Goal: Information Seeking & Learning: Learn about a topic

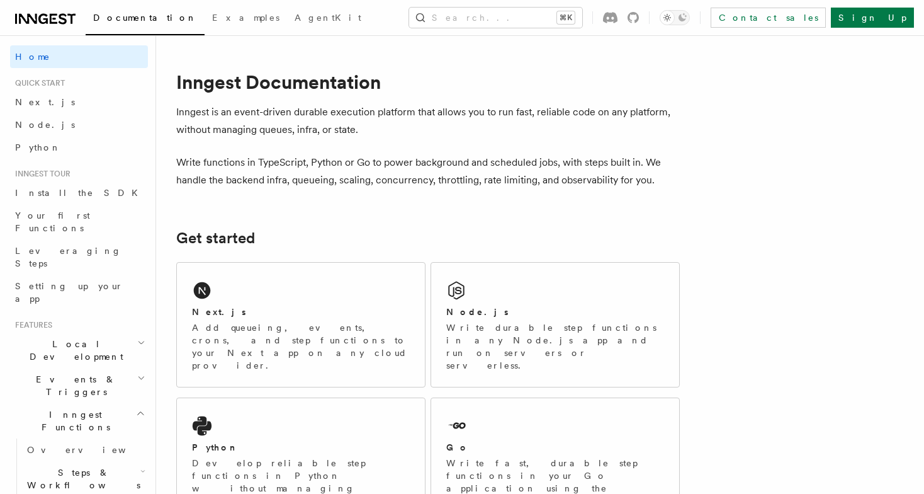
click at [69, 373] on span "Events & Triggers" at bounding box center [73, 385] width 127 height 25
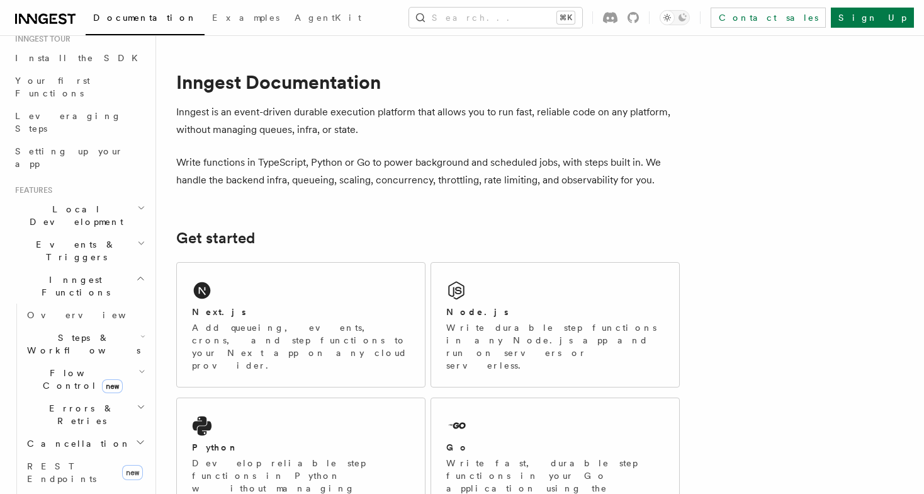
scroll to position [211, 0]
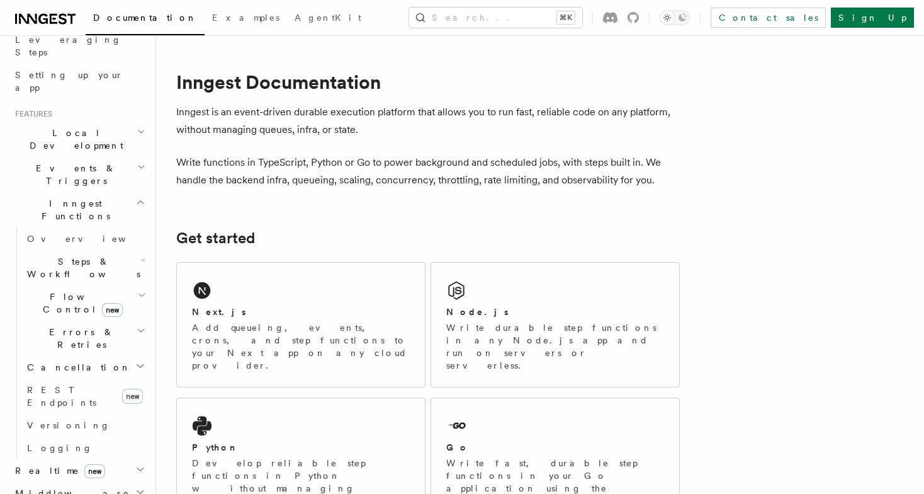
click at [65, 325] on span "Errors & Retries" at bounding box center [79, 337] width 115 height 25
click at [66, 430] on span "Failure handlers" at bounding box center [69, 441] width 60 height 23
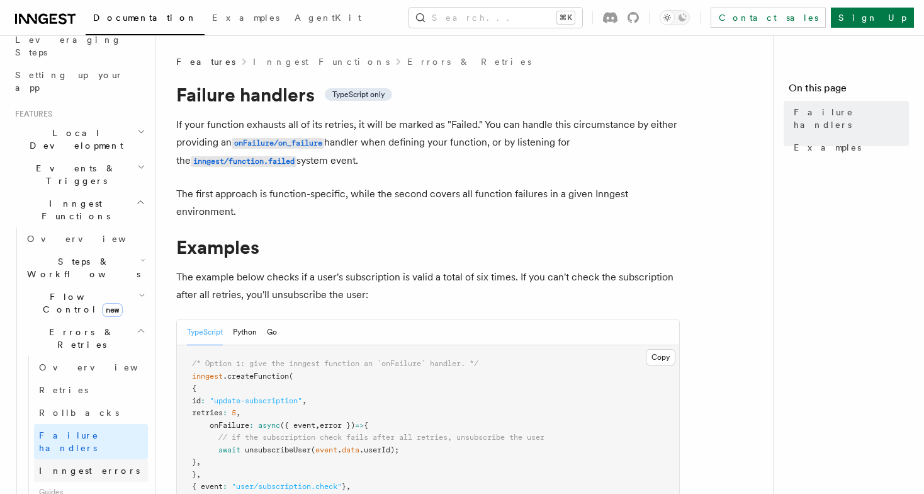
click at [66, 465] on span "Inngest errors" at bounding box center [89, 470] width 101 height 10
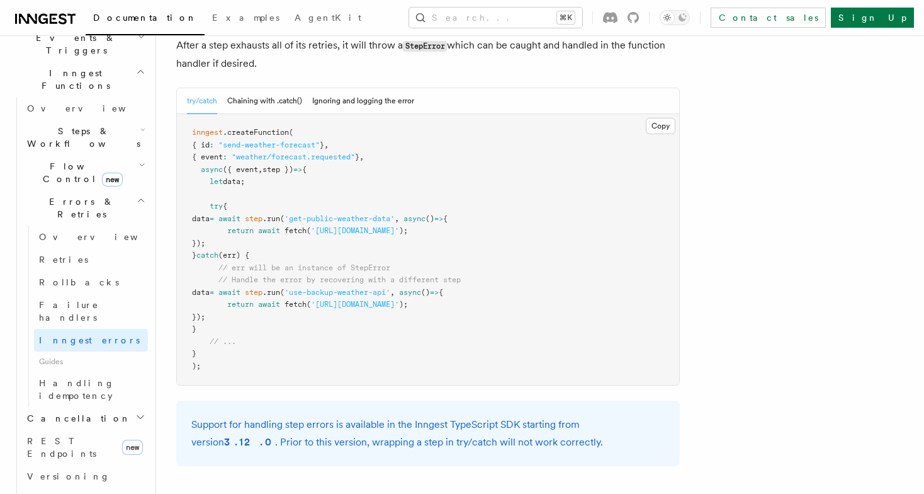
scroll to position [337, 0]
click at [85, 411] on h2 "Cancellation" at bounding box center [85, 422] width 126 height 23
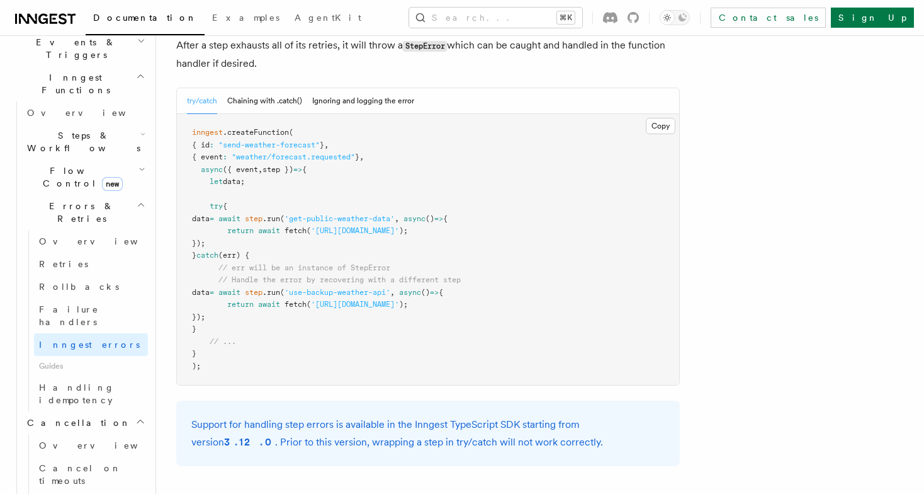
click at [85, 411] on h2 "Cancellation" at bounding box center [85, 422] width 126 height 23
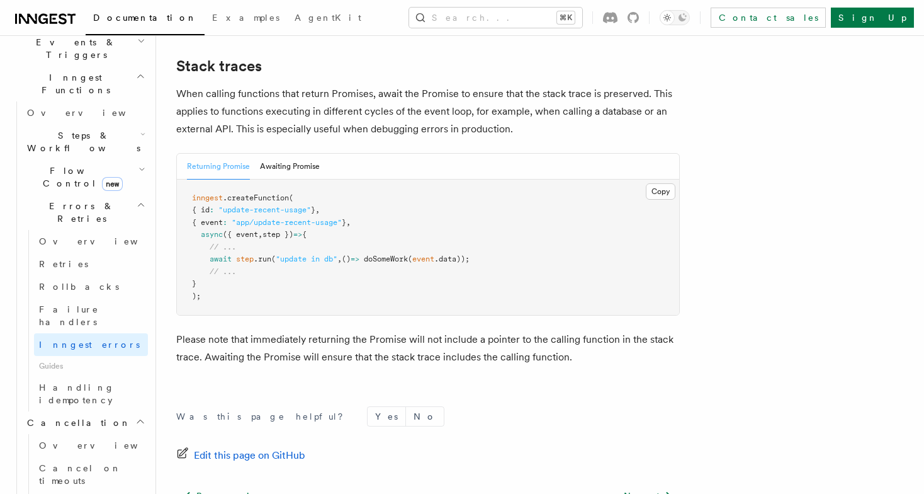
scroll to position [2922, 0]
